Goal: Use online tool/utility: Utilize a website feature to perform a specific function

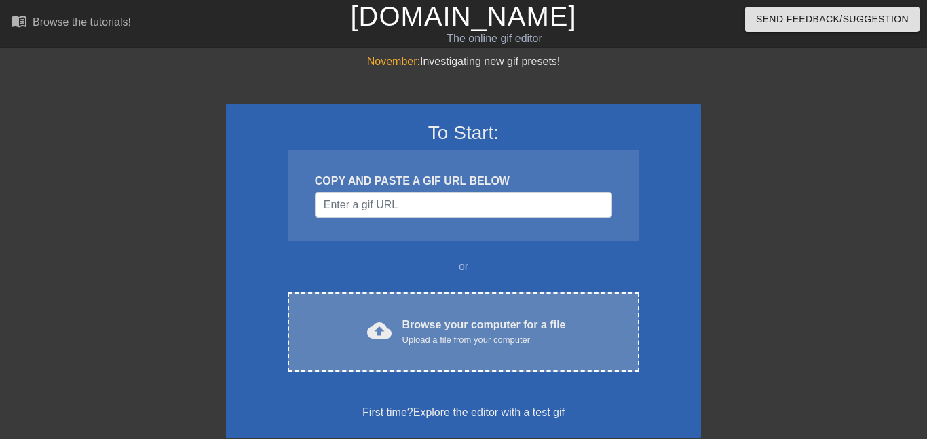
click at [469, 313] on div "cloud_upload Browse your computer for a file Upload a file from your computer C…" at bounding box center [463, 331] width 351 height 79
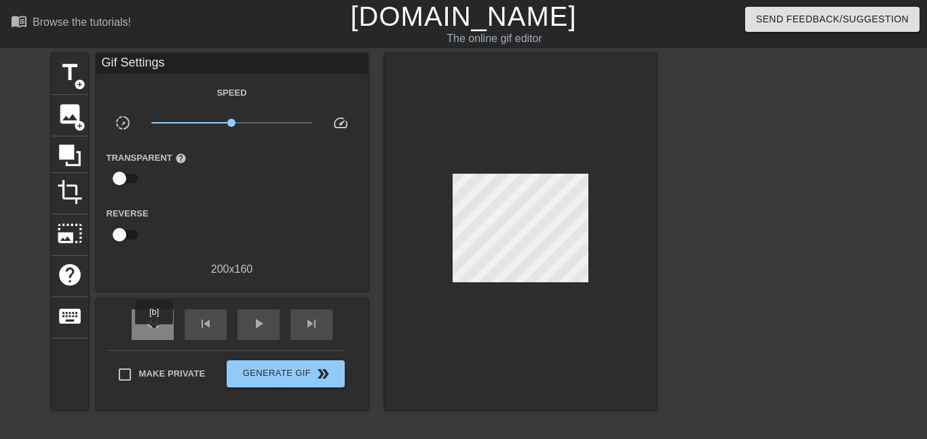
click at [154, 334] on div "fast_rewind" at bounding box center [153, 324] width 42 height 31
click at [154, 332] on div "fast_rewind" at bounding box center [153, 324] width 42 height 31
click at [607, 256] on div at bounding box center [520, 232] width 271 height 356
click at [312, 322] on span "skip_next" at bounding box center [311, 323] width 16 height 16
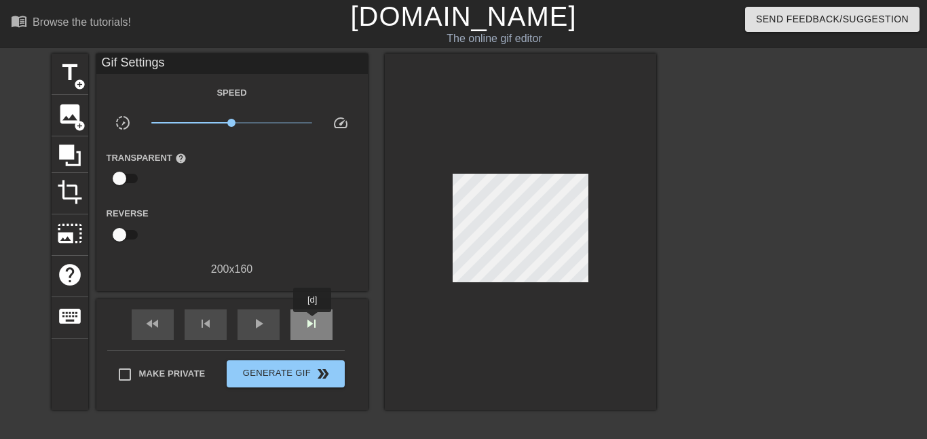
click at [312, 322] on span "skip_next" at bounding box center [311, 323] width 16 height 16
type input "70"
click at [312, 322] on span "skip_next" at bounding box center [311, 323] width 16 height 16
click at [311, 322] on span "skip_next" at bounding box center [311, 323] width 16 height 16
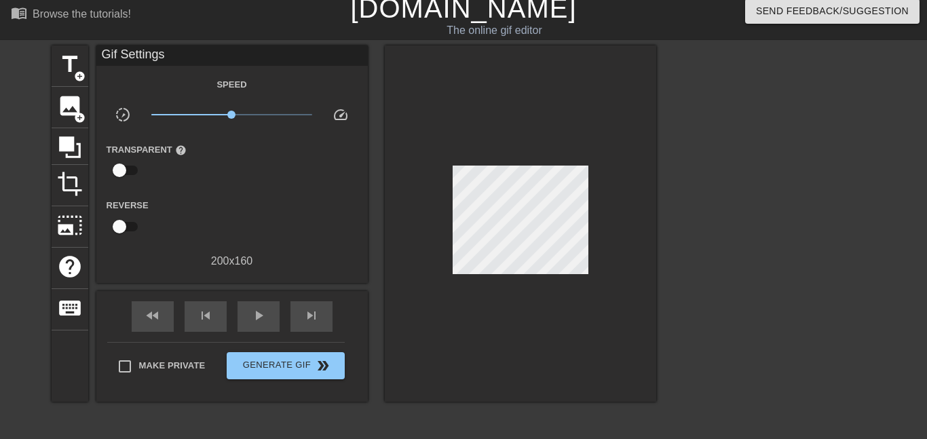
scroll to position [9, 0]
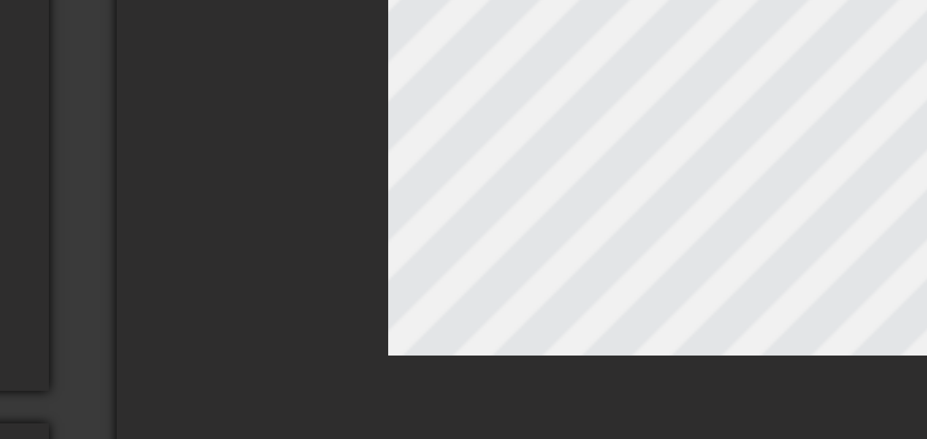
click at [409, 269] on div at bounding box center [520, 222] width 271 height 356
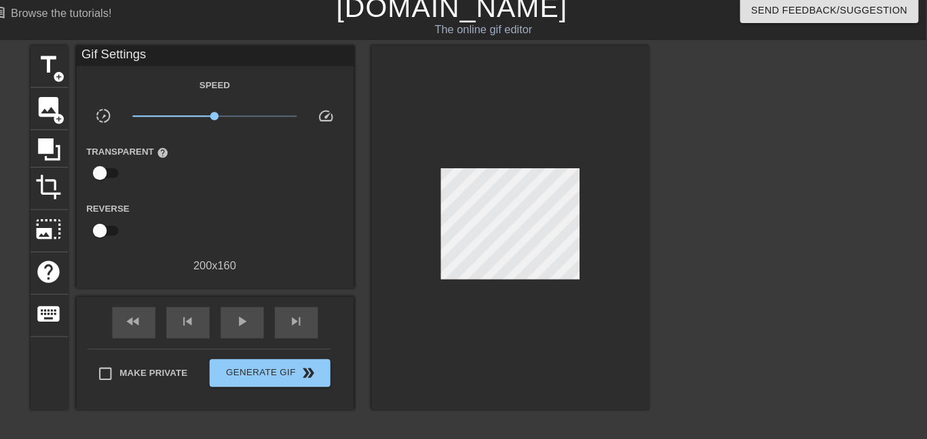
scroll to position [1, 10]
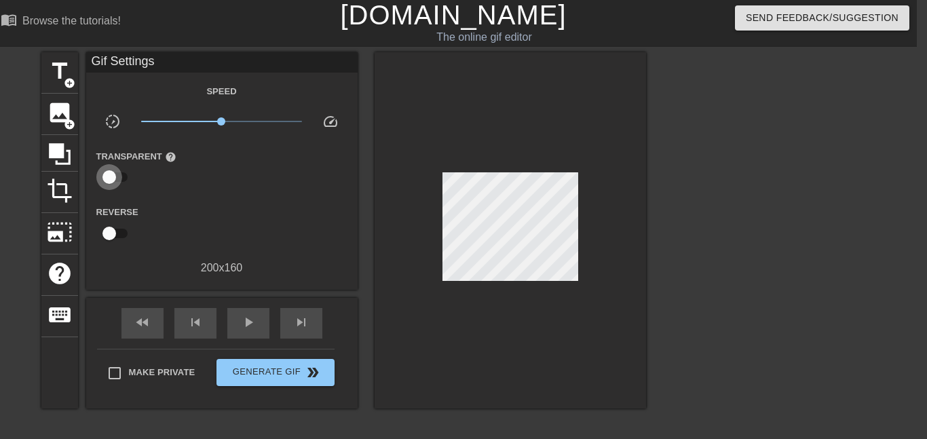
click at [113, 175] on input "checkbox" at bounding box center [109, 177] width 77 height 26
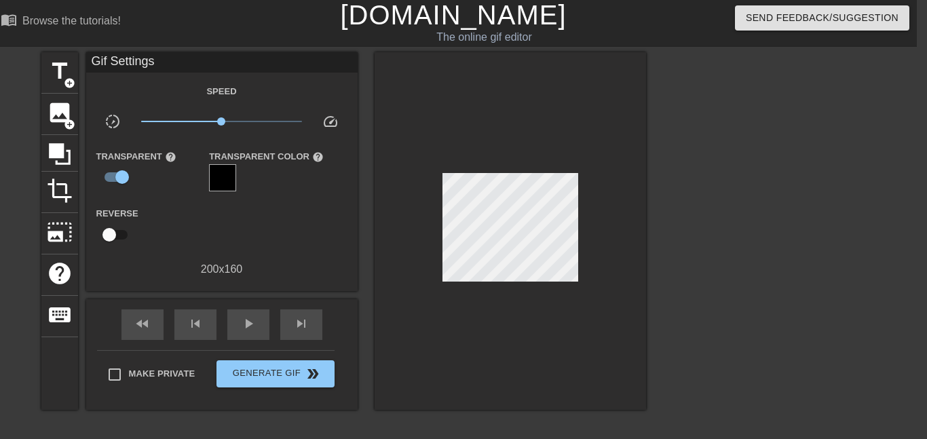
drag, startPoint x: 125, startPoint y: 173, endPoint x: 84, endPoint y: 177, distance: 40.9
click at [84, 177] on div "title add_circle image add_circle crop photo_size_select_large help keyboard Gi…" at bounding box center [343, 231] width 605 height 358
click at [113, 177] on input "checkbox" at bounding box center [121, 177] width 77 height 26
checkbox input "false"
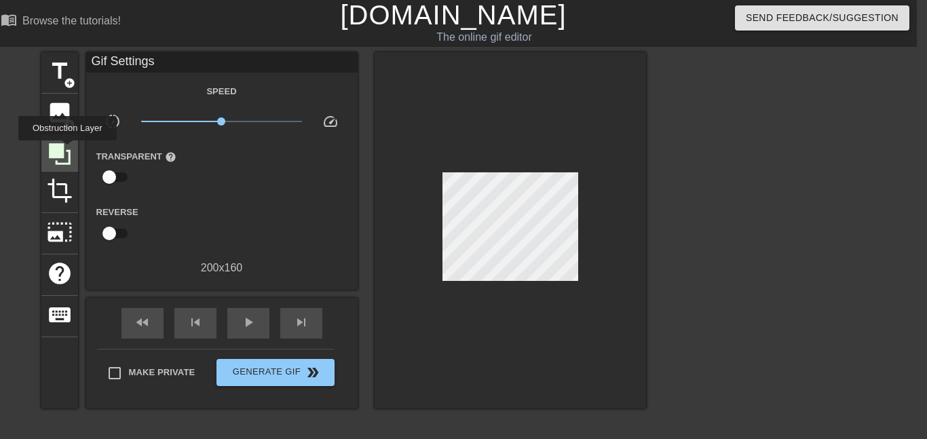
click at [66, 151] on icon at bounding box center [60, 154] width 22 height 22
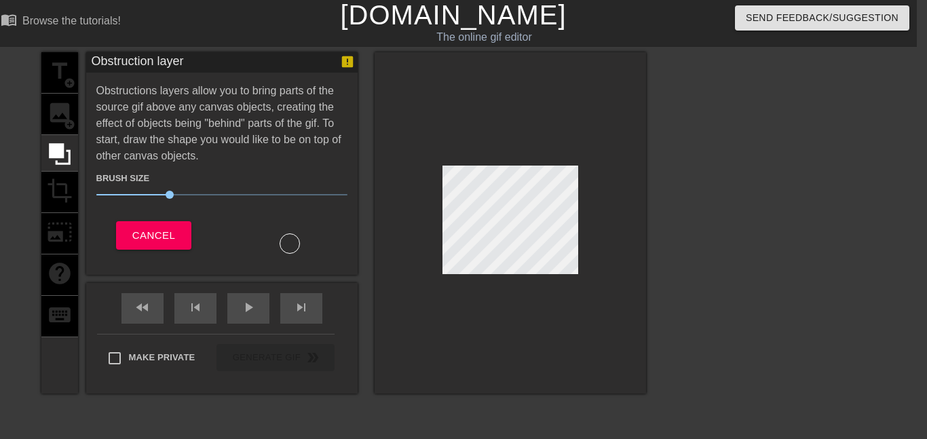
click at [296, 247] on div at bounding box center [290, 243] width 20 height 20
click at [288, 242] on div at bounding box center [290, 243] width 20 height 20
click at [288, 249] on div at bounding box center [290, 243] width 20 height 20
drag, startPoint x: 166, startPoint y: 194, endPoint x: 154, endPoint y: 192, distance: 12.4
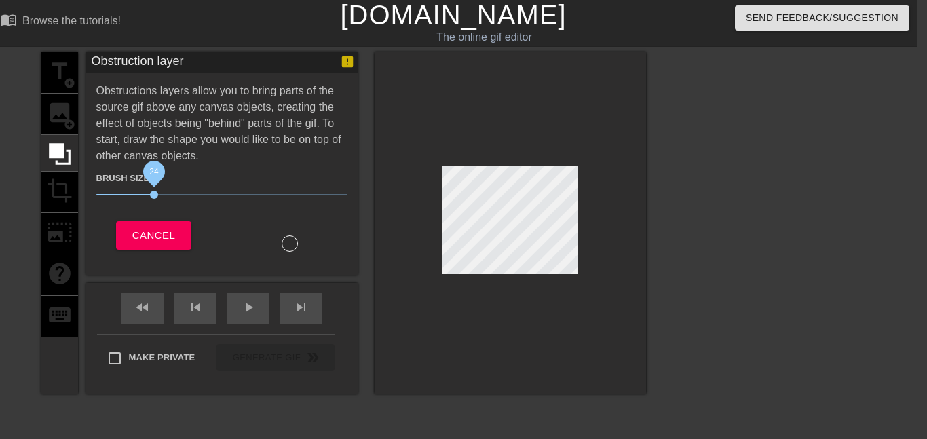
click at [154, 192] on span "24" at bounding box center [154, 195] width 8 height 8
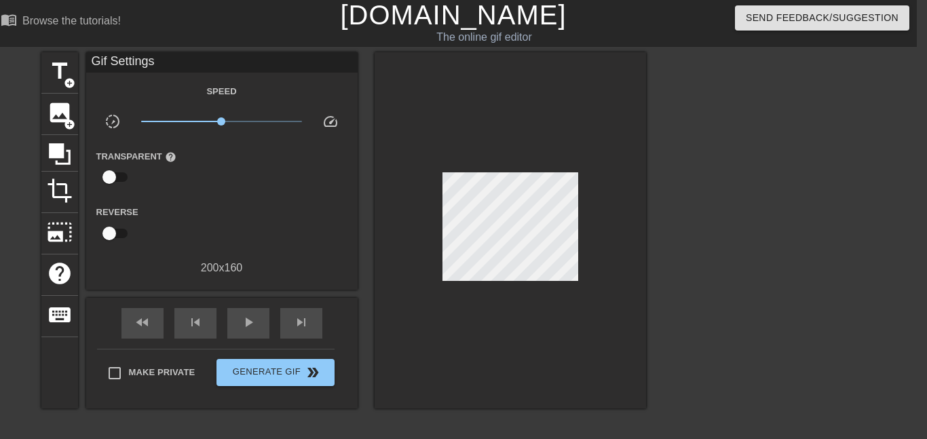
click at [288, 280] on div "Gif Settings Speed slow_motion_video x1.00 speed Transparent help Reverse 200 x…" at bounding box center [221, 230] width 271 height 356
click at [54, 230] on span "photo_size_select_large" at bounding box center [60, 232] width 26 height 26
